Goal: Information Seeking & Learning: Compare options

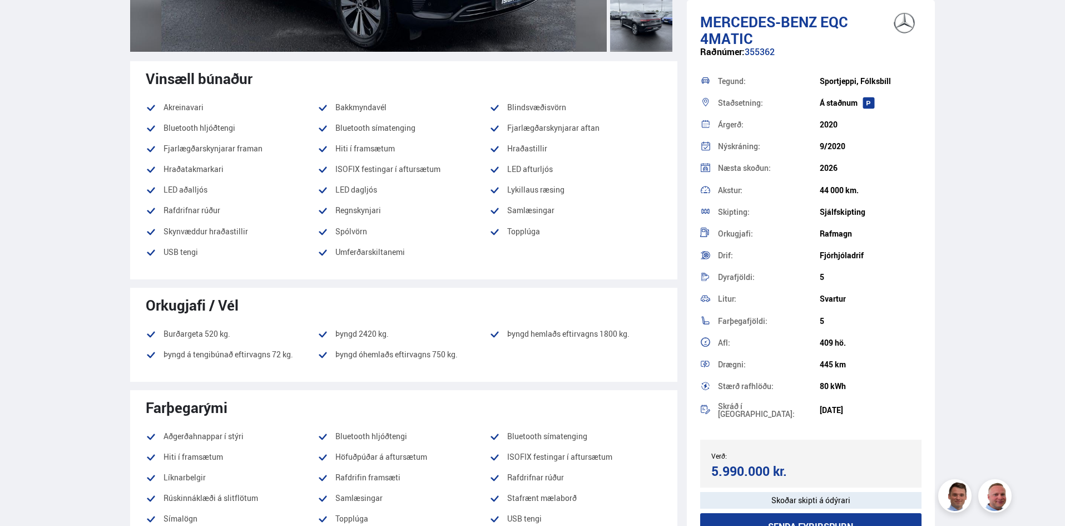
scroll to position [176, 0]
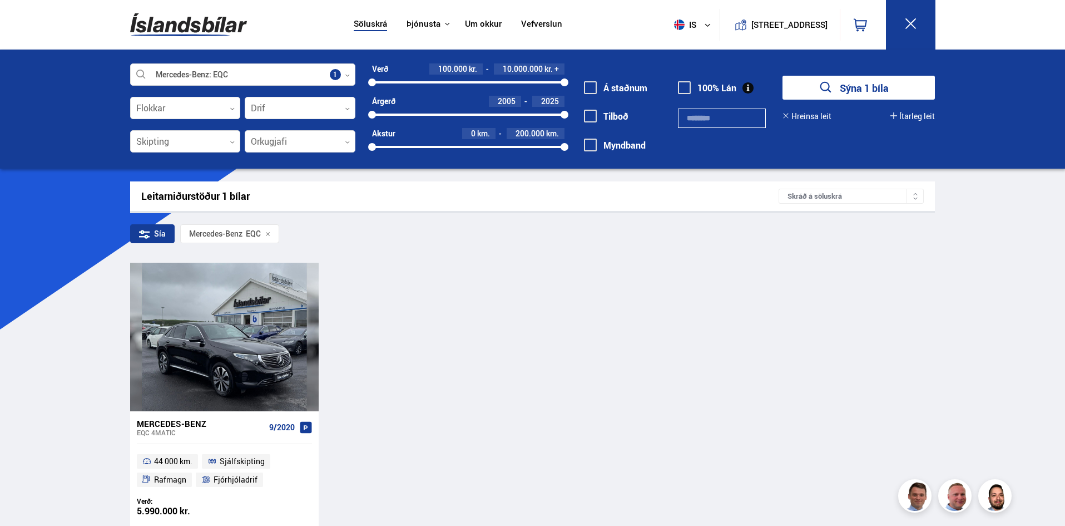
click at [270, 231] on icon at bounding box center [268, 234] width 6 height 6
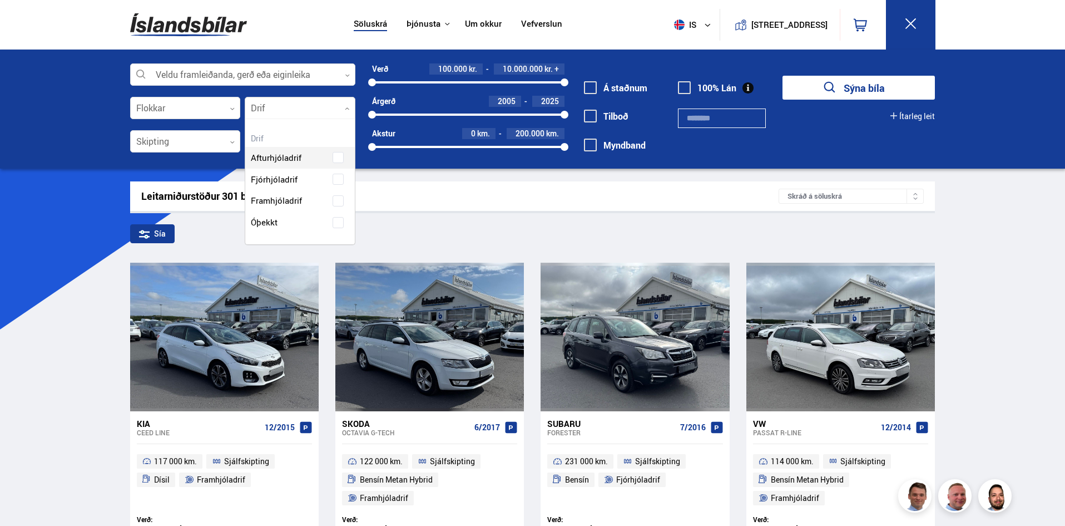
scroll to position [125, 109]
click at [344, 113] on div at bounding box center [300, 108] width 111 height 22
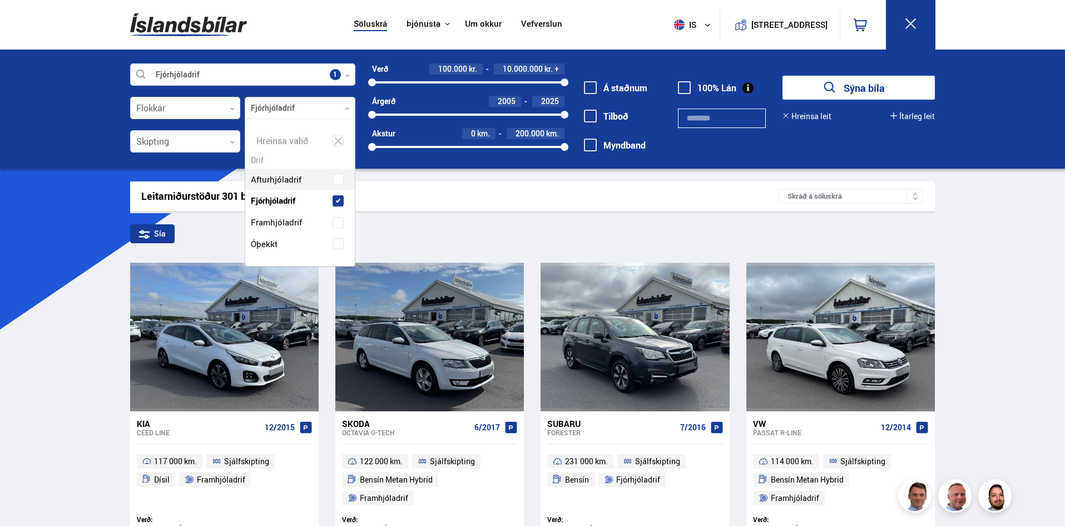
click at [301, 175] on div "Afturhjóladrif Fjórhjóladrif Framhjóladrif Óþekkt" at bounding box center [300, 203] width 110 height 103
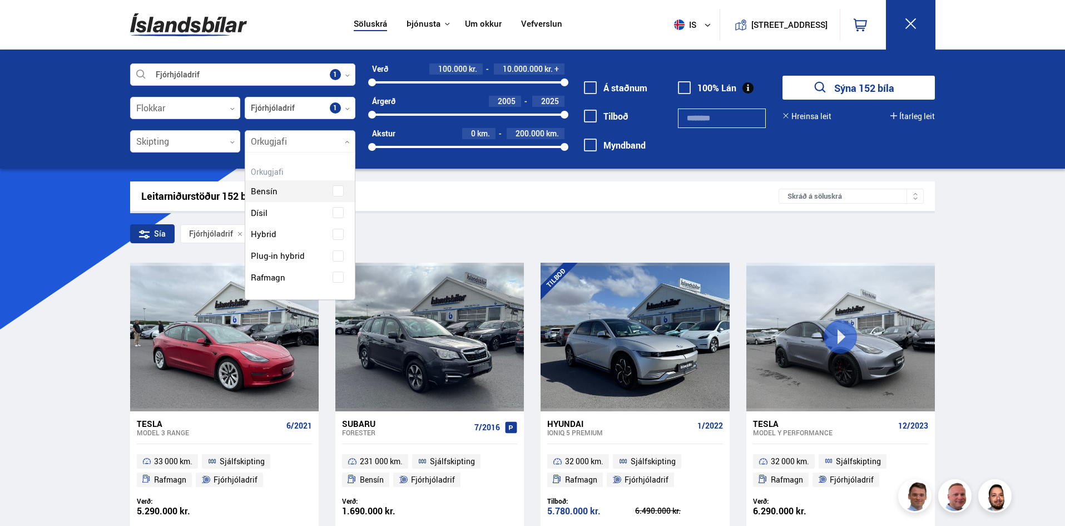
click at [322, 138] on div at bounding box center [300, 142] width 111 height 22
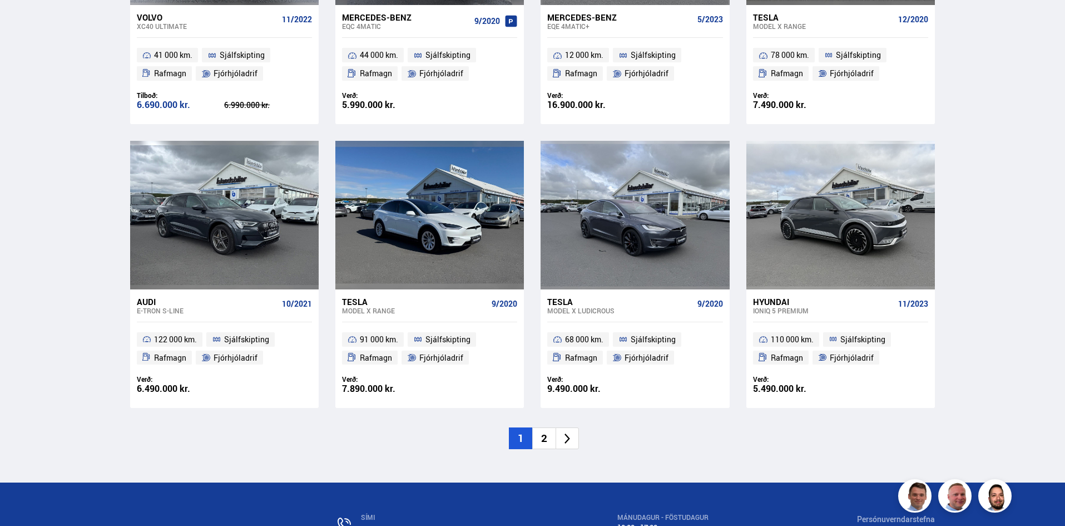
scroll to position [1542, 0]
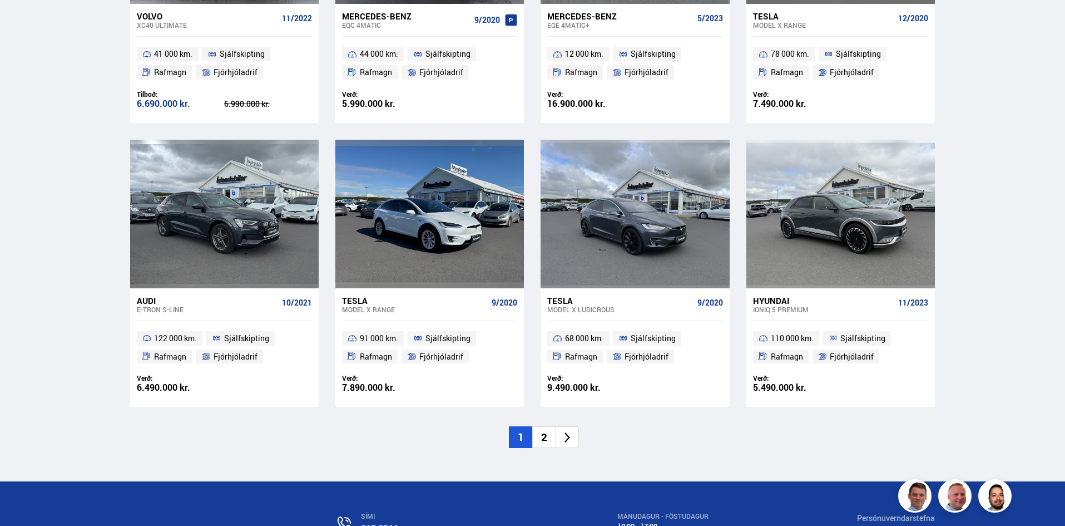
click at [538, 441] on li "2" at bounding box center [543, 437] width 23 height 22
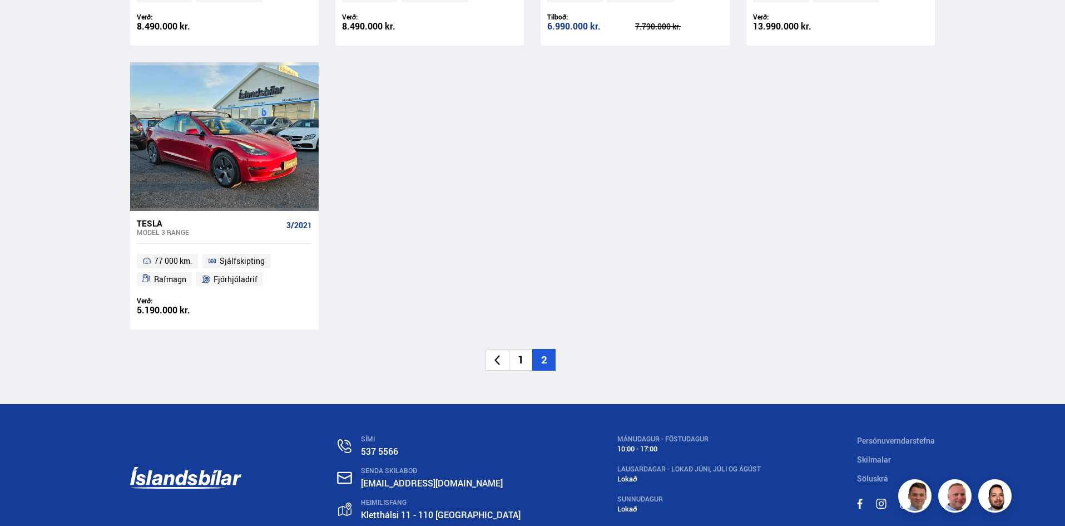
scroll to position [1627, 0]
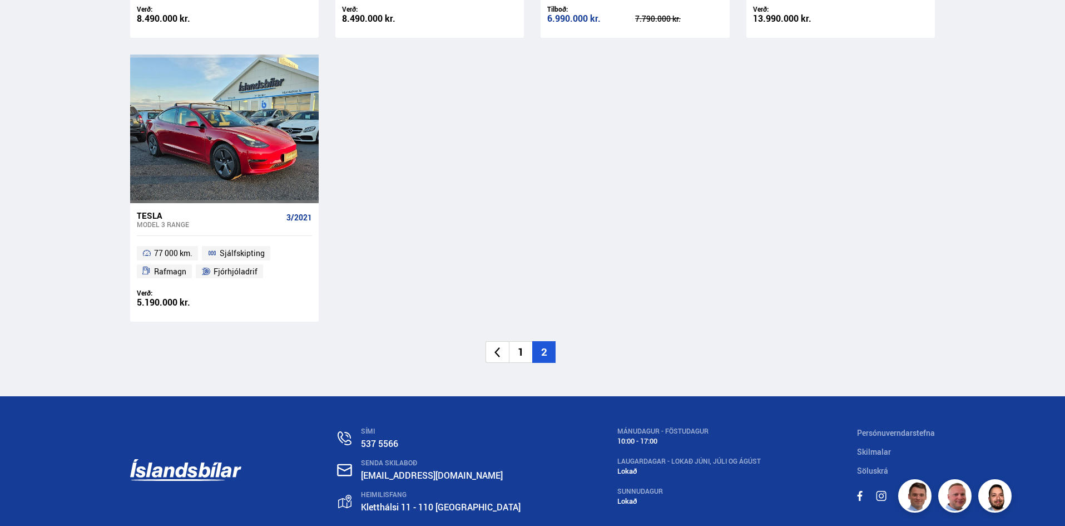
click at [512, 350] on li "1" at bounding box center [520, 352] width 23 height 22
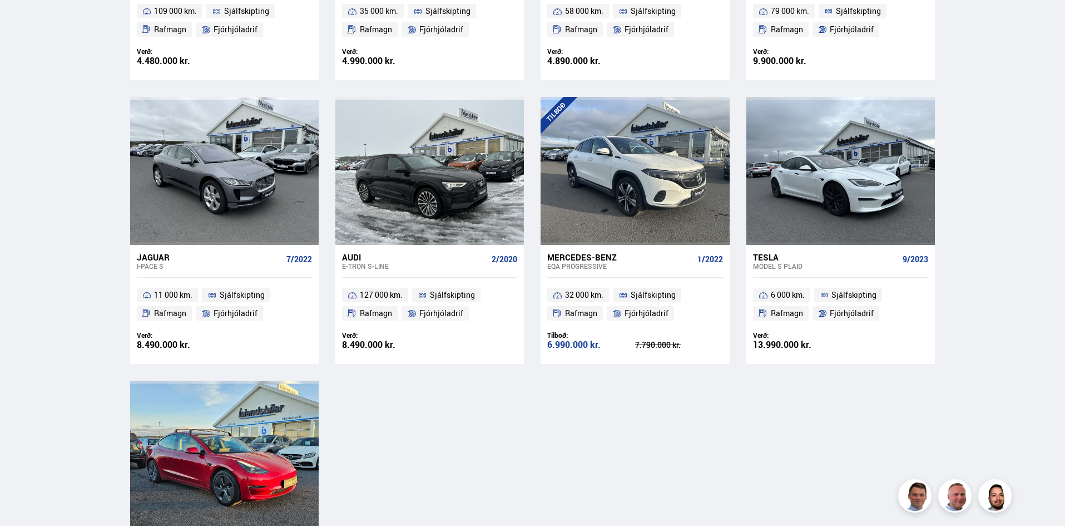
scroll to position [432, 0]
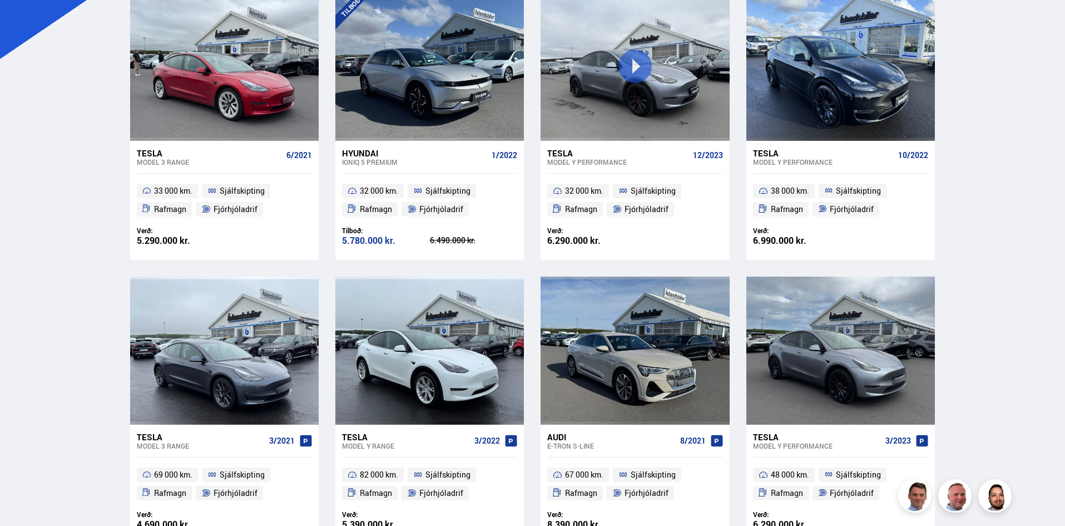
scroll to position [271, 0]
click at [567, 151] on div "Tesla" at bounding box center [617, 152] width 141 height 10
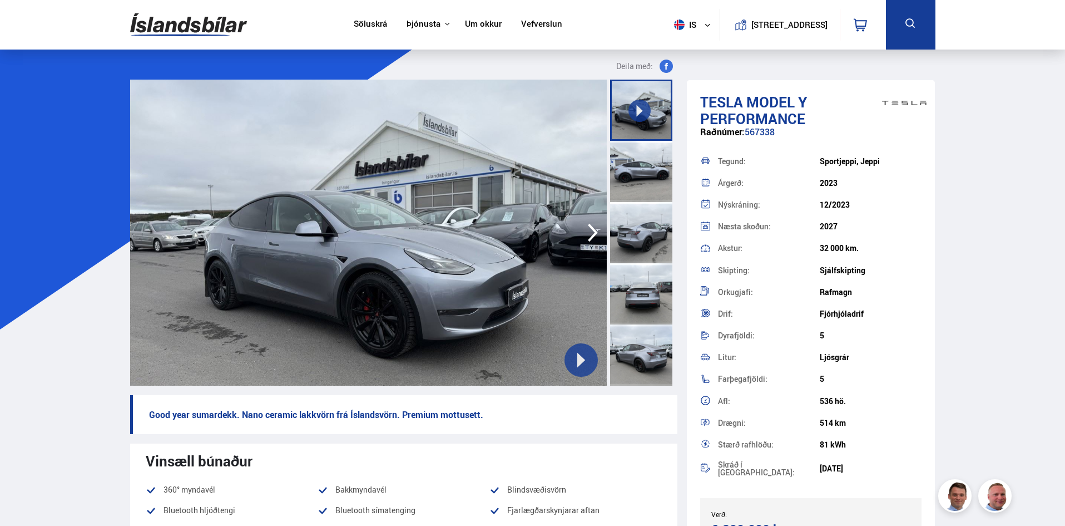
click at [645, 188] on div at bounding box center [641, 171] width 62 height 61
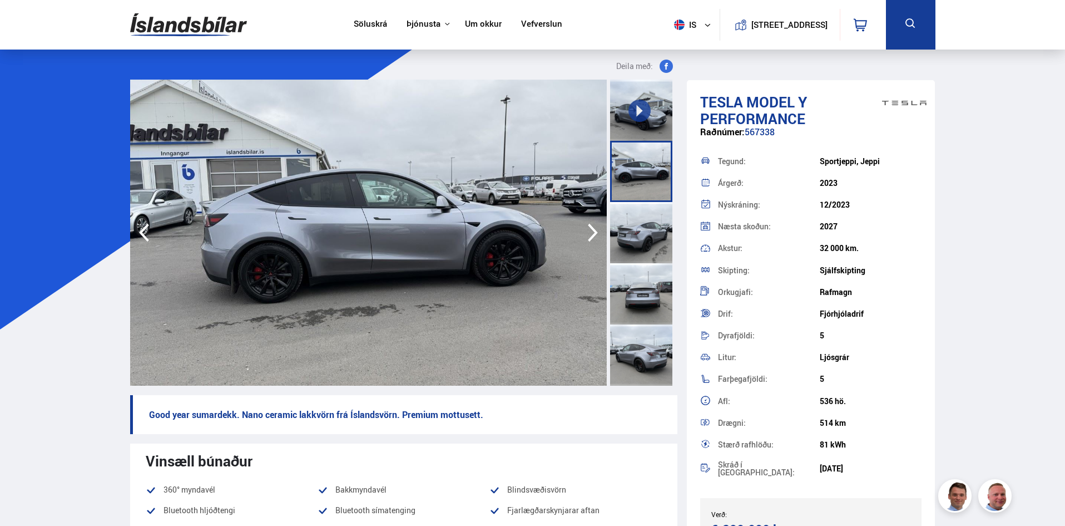
click at [640, 235] on div at bounding box center [641, 232] width 62 height 61
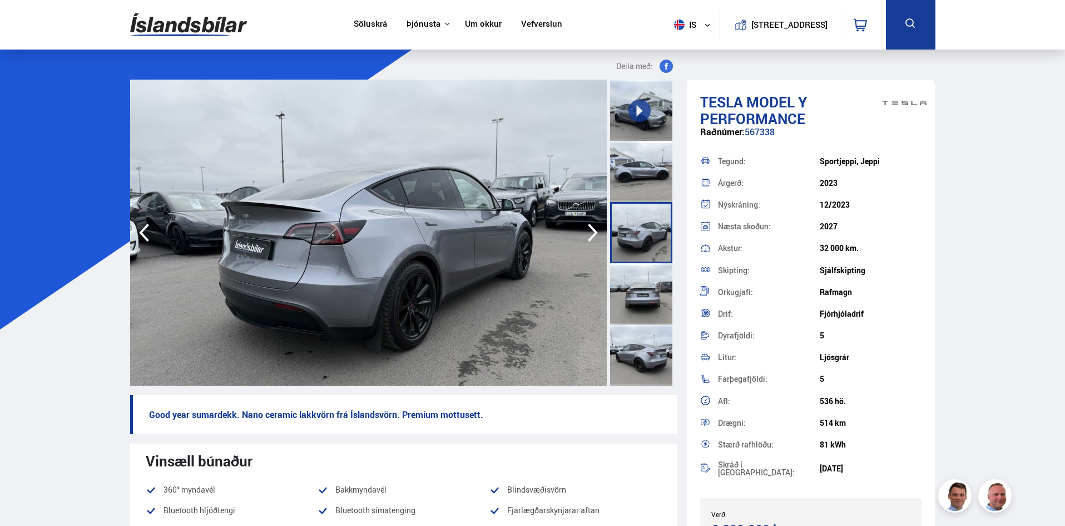
click at [635, 281] on div at bounding box center [641, 293] width 62 height 61
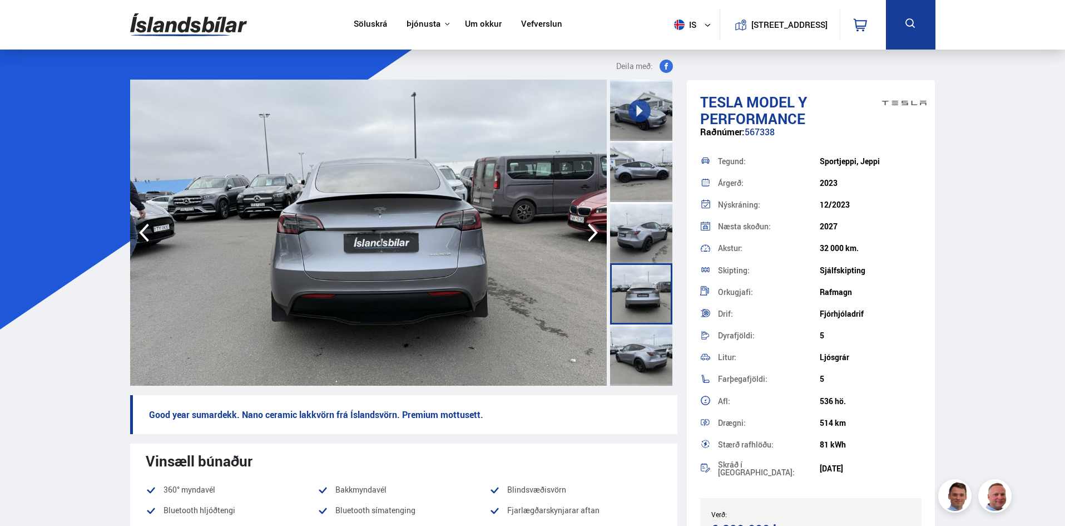
click at [633, 349] on div at bounding box center [641, 354] width 62 height 61
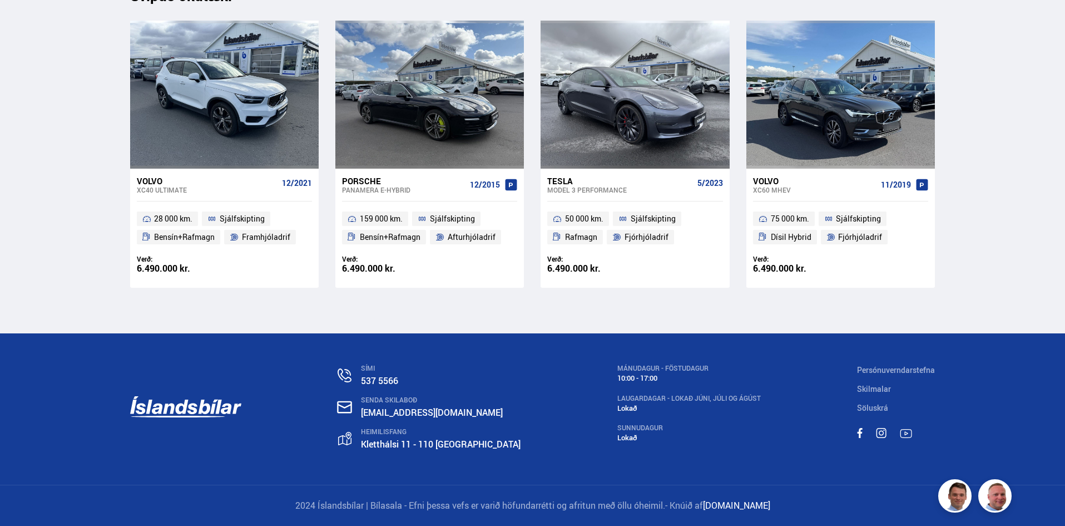
scroll to position [14583, 0]
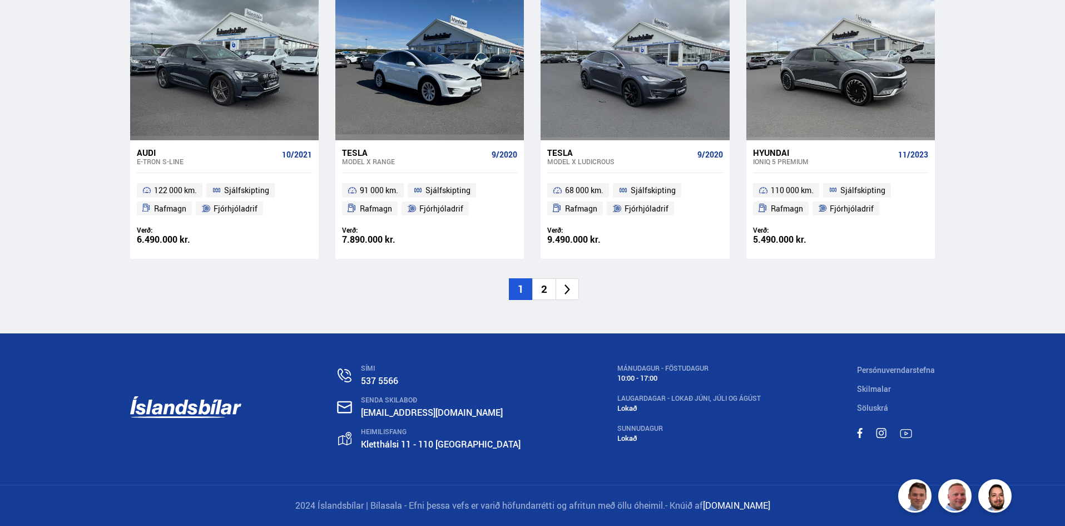
scroll to position [390, 0]
